Goal: Find specific page/section

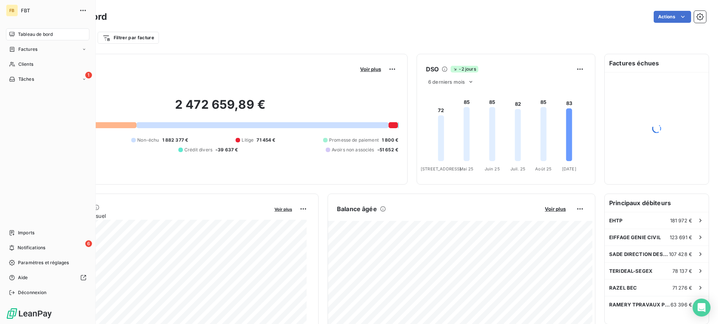
click at [20, 66] on span "Clients" at bounding box center [25, 64] width 15 height 7
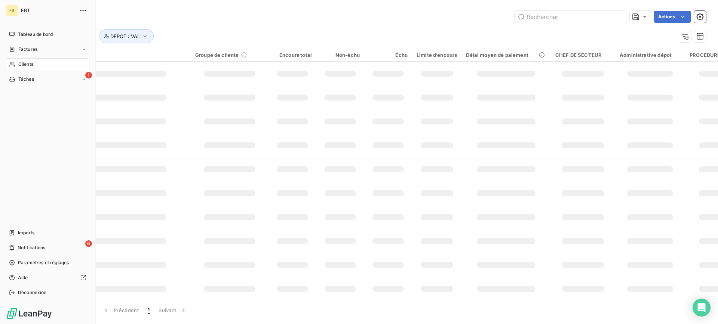
click at [27, 41] on nav "Tableau de bord Factures Clients 1 Tâches" at bounding box center [47, 56] width 83 height 57
click at [28, 49] on span "Factures" at bounding box center [27, 49] width 19 height 7
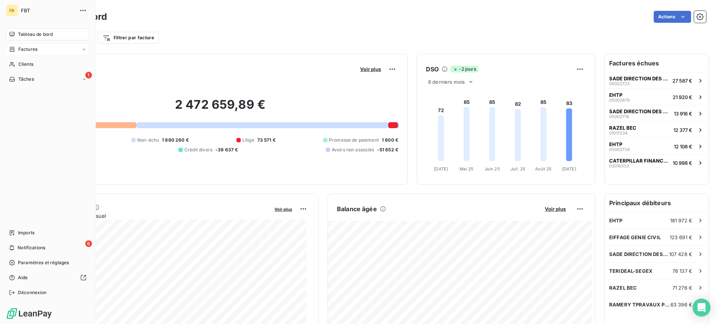
click at [19, 51] on span "Factures" at bounding box center [27, 49] width 19 height 7
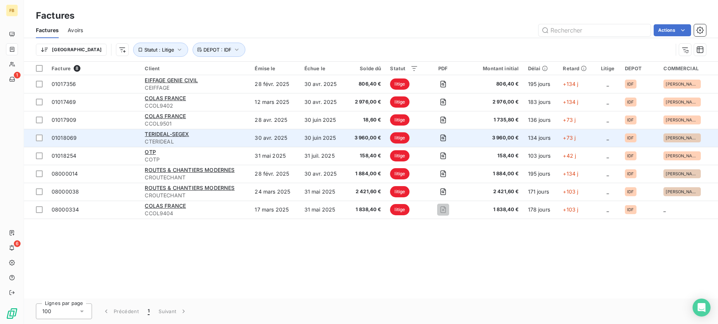
click at [209, 142] on span "CTERIDEAL" at bounding box center [195, 141] width 101 height 7
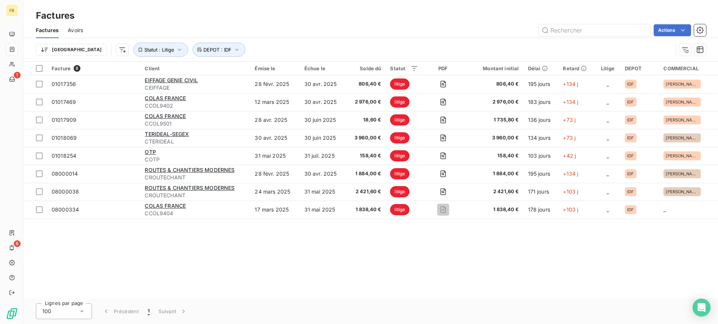
click at [332, 42] on div "Trier Statut : Litige DEPOT : IDF" at bounding box center [371, 49] width 670 height 23
